Goal: Transaction & Acquisition: Book appointment/travel/reservation

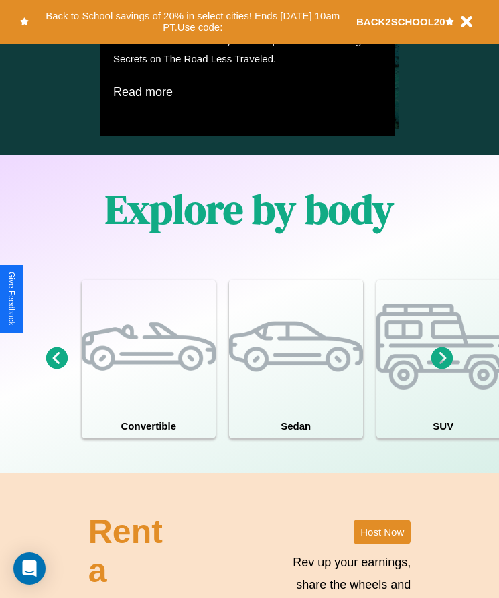
scroll to position [1024, 0]
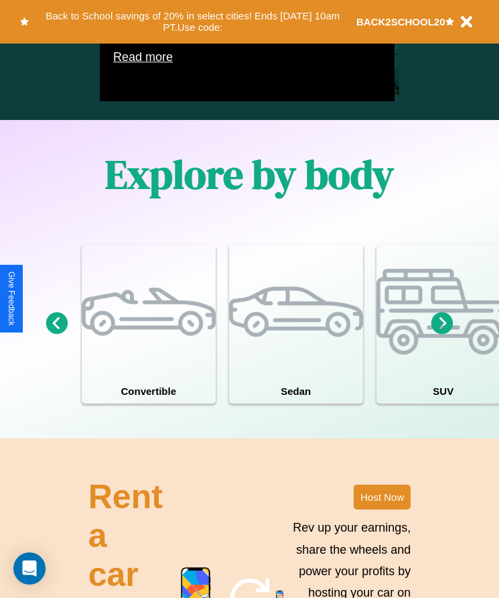
click at [56, 334] on icon at bounding box center [57, 323] width 22 height 22
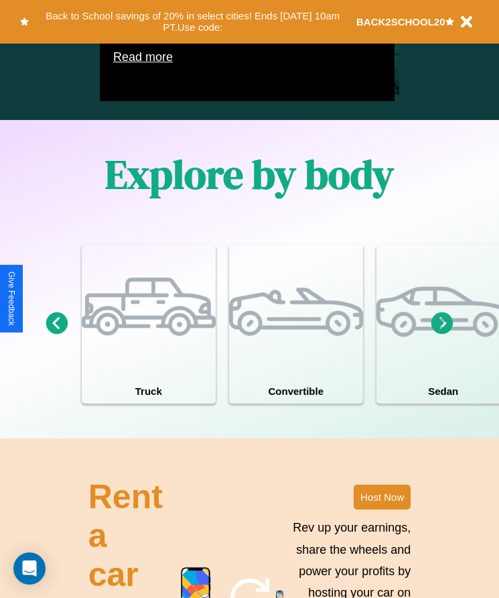
click at [442, 334] on icon at bounding box center [443, 323] width 22 height 22
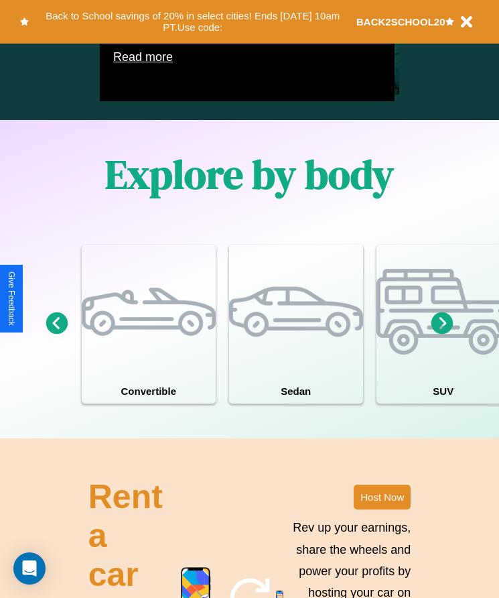
click at [442, 334] on icon at bounding box center [443, 323] width 22 height 22
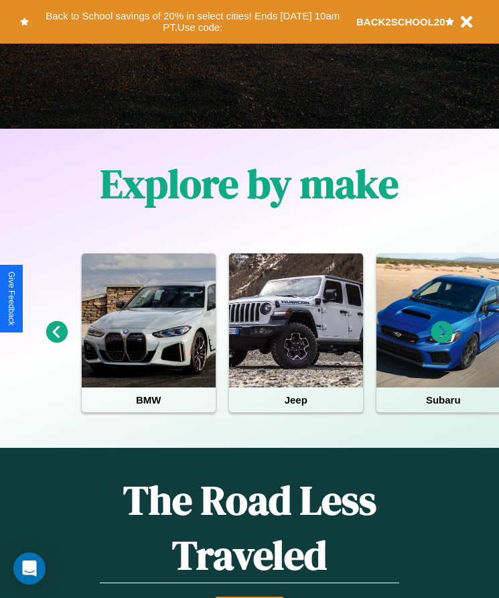
scroll to position [224, 0]
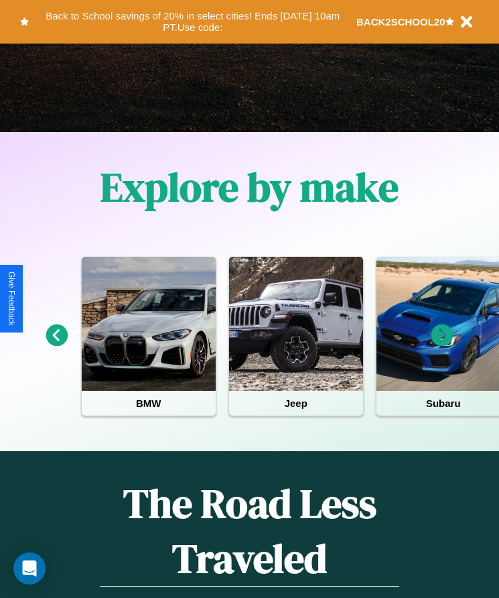
click at [442, 345] on icon at bounding box center [443, 335] width 22 height 22
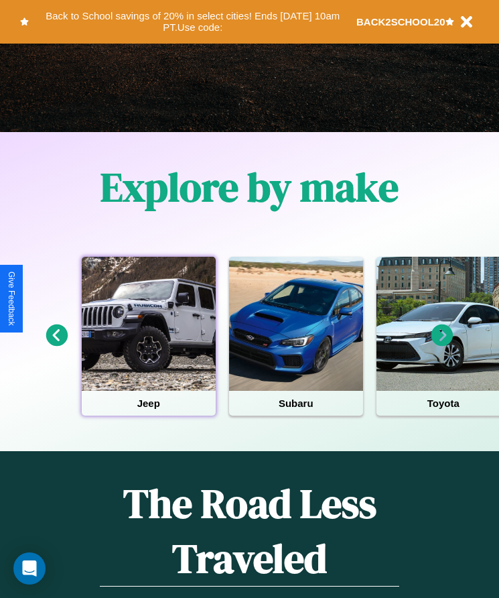
click at [148, 345] on div at bounding box center [149, 324] width 134 height 134
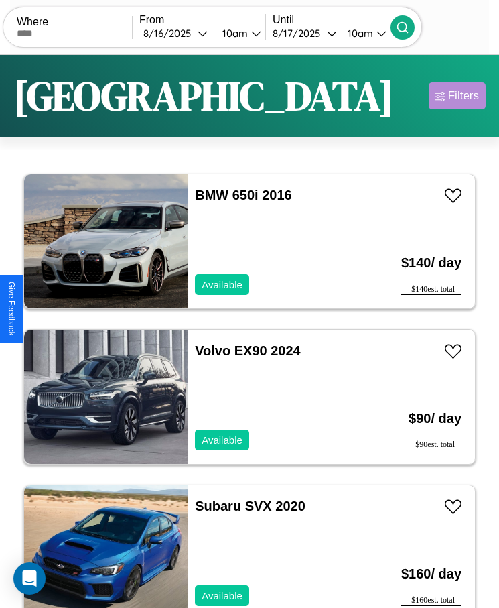
click at [457, 96] on div "Filters" at bounding box center [463, 95] width 31 height 13
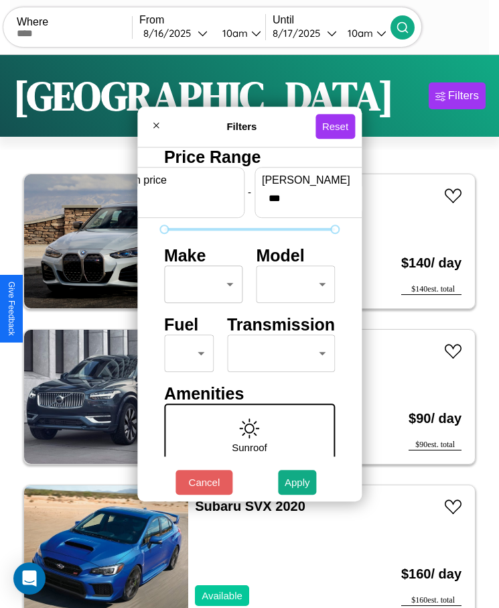
click at [200, 284] on body "CarGo Where From [DATE] 10am Until [DATE] 10am Become a Host Login Sign Up Dall…" at bounding box center [249, 320] width 499 height 641
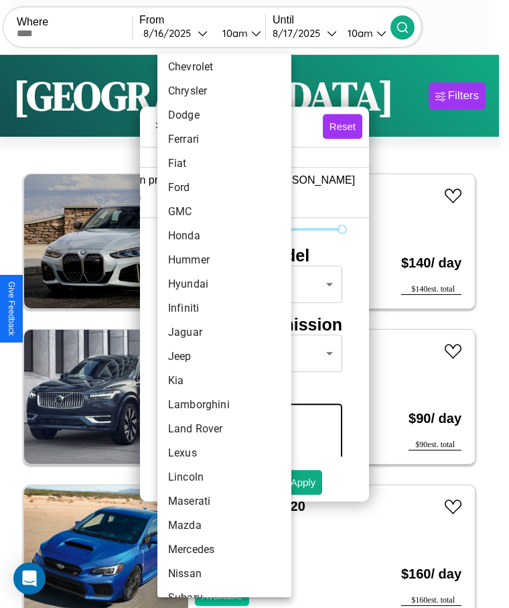
scroll to position [277, 0]
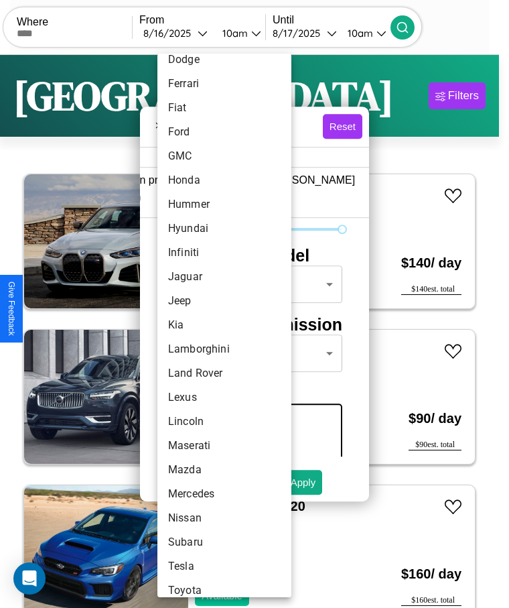
click at [199, 325] on li "Kia" at bounding box center [225, 325] width 134 height 24
type input "***"
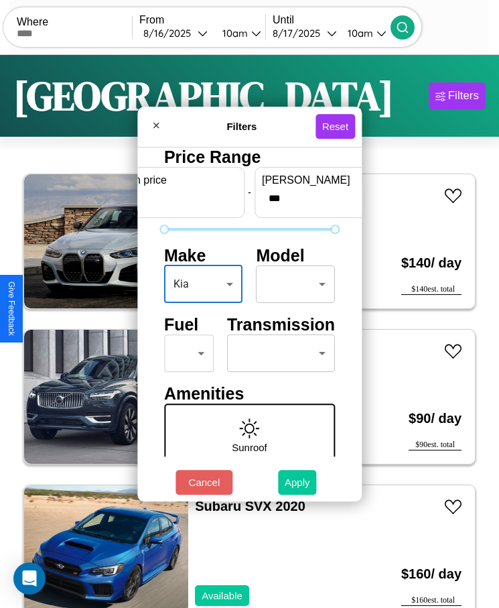
click at [298, 482] on button "Apply" at bounding box center [297, 482] width 39 height 25
